Goal: Transaction & Acquisition: Purchase product/service

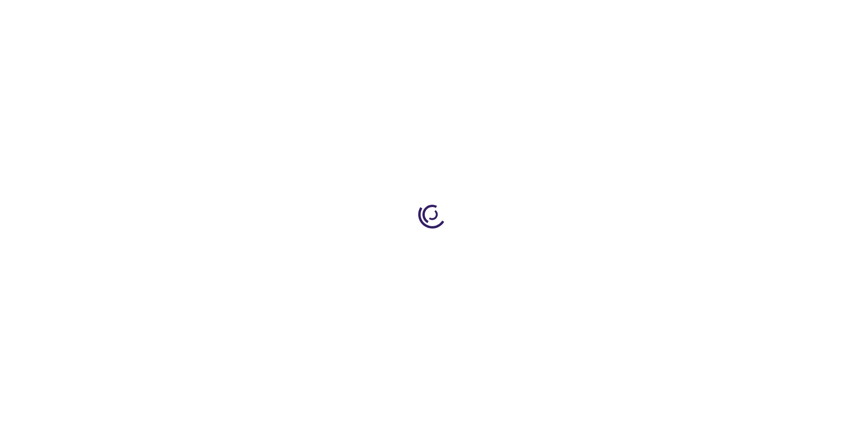
type input "1"
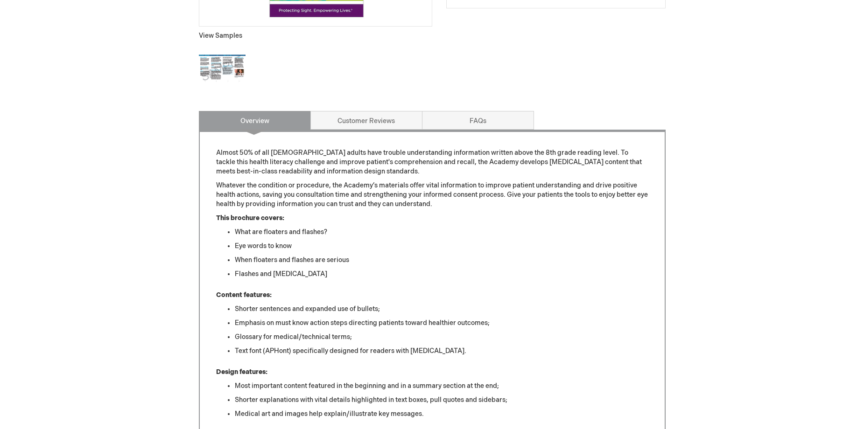
scroll to position [280, 0]
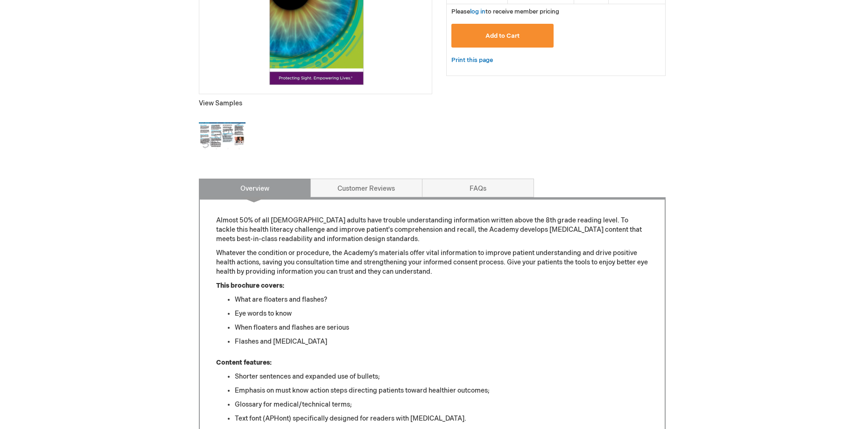
click at [248, 127] on div "Spanish Language Brochure: Moscas Volantes y Destellos View Samples" at bounding box center [315, 12] width 233 height 309
click at [223, 136] on img at bounding box center [222, 136] width 47 height 47
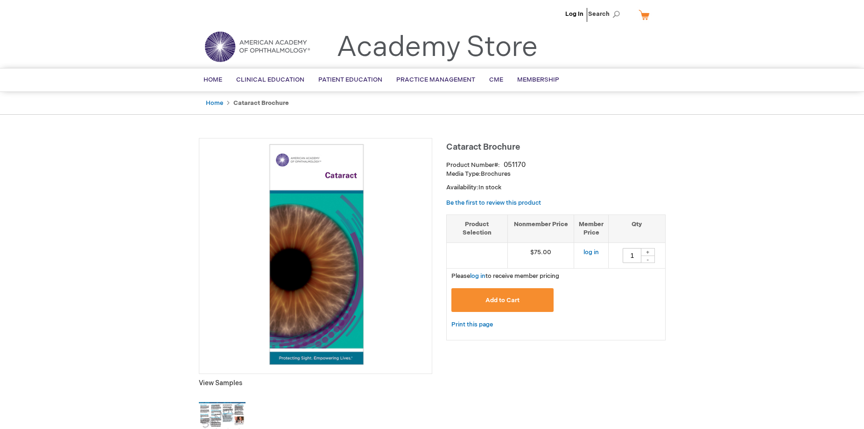
type input "1"
click at [237, 410] on img at bounding box center [222, 416] width 47 height 47
